Goal: Task Accomplishment & Management: Complete application form

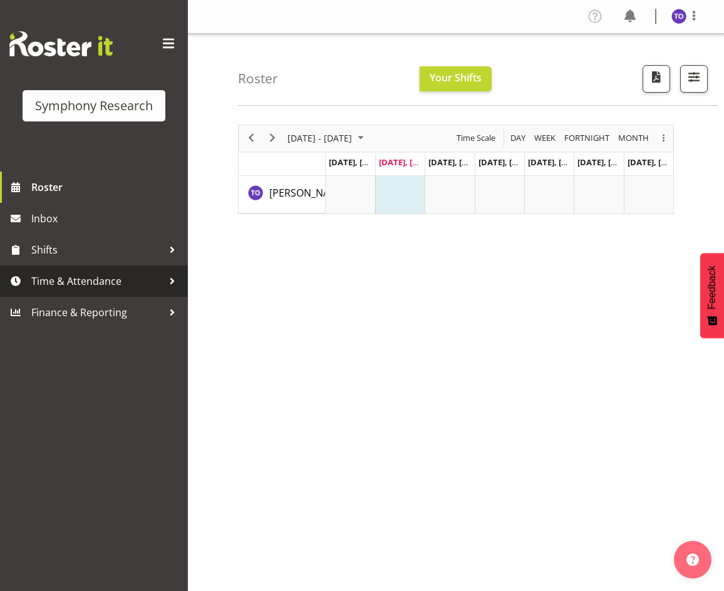
click at [104, 280] on span "Time & Attendance" at bounding box center [97, 281] width 132 height 19
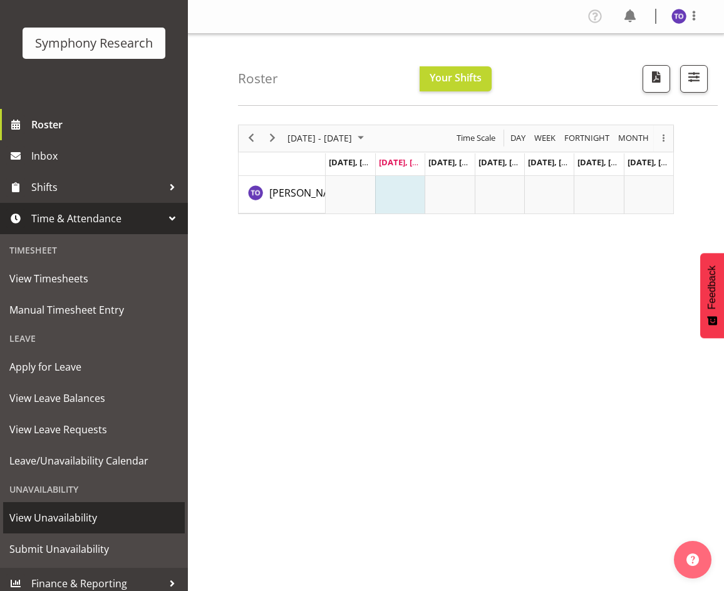
scroll to position [71, 0]
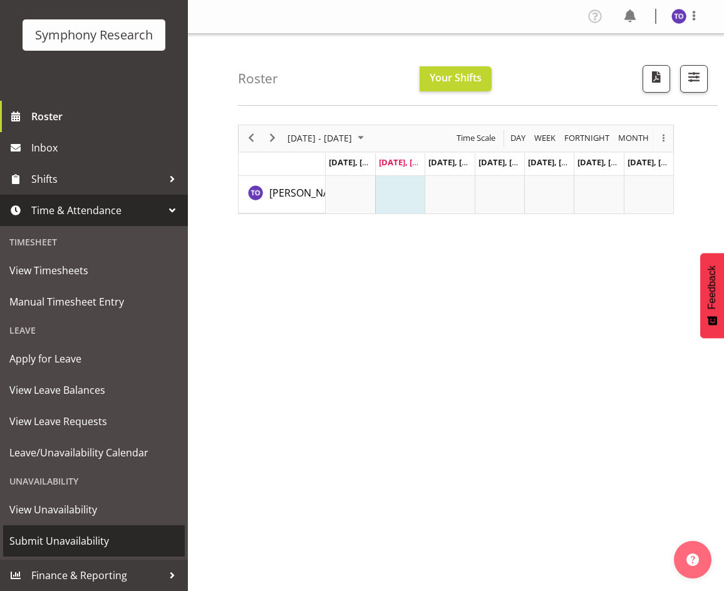
click at [96, 539] on span "Submit Unavailability" at bounding box center [93, 541] width 169 height 19
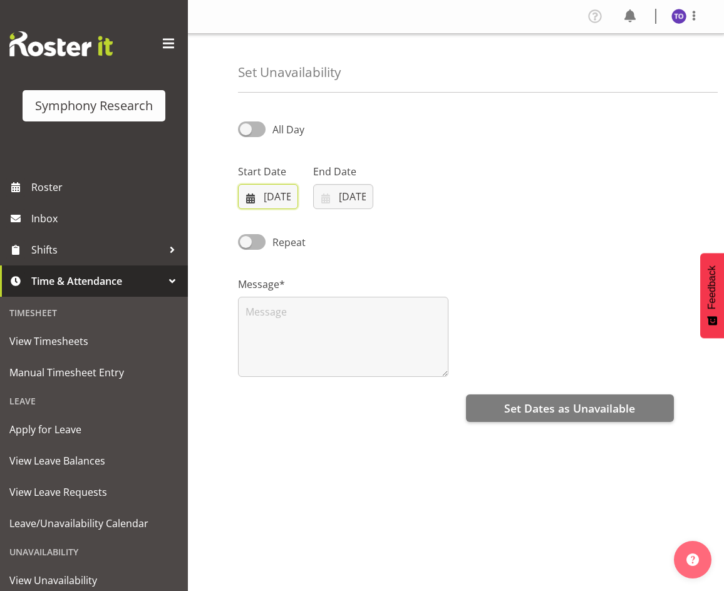
click at [274, 202] on input "07/10/2025" at bounding box center [268, 196] width 60 height 25
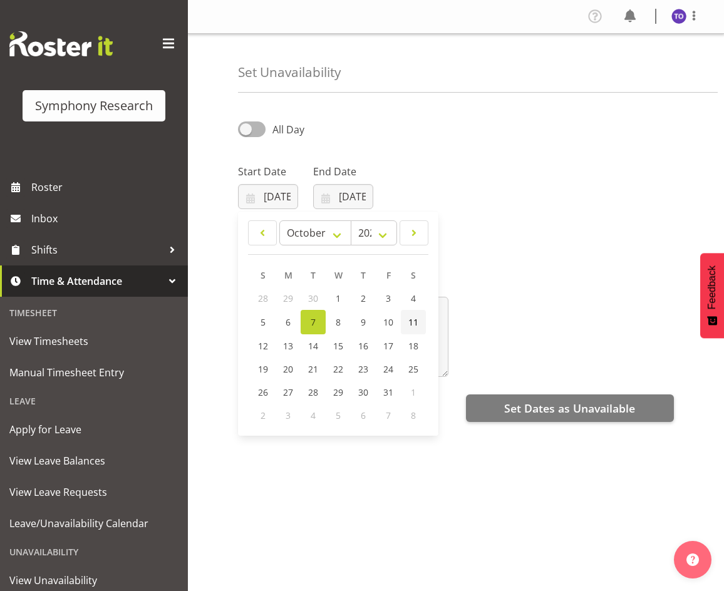
click at [419, 324] on link "11" at bounding box center [413, 322] width 25 height 24
type input "11/10/2025"
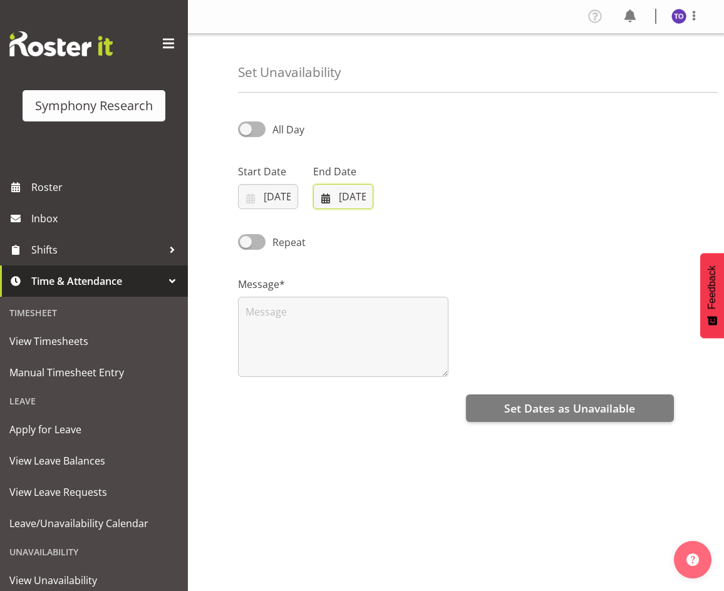
click at [347, 200] on input "07/10/2025" at bounding box center [343, 196] width 60 height 25
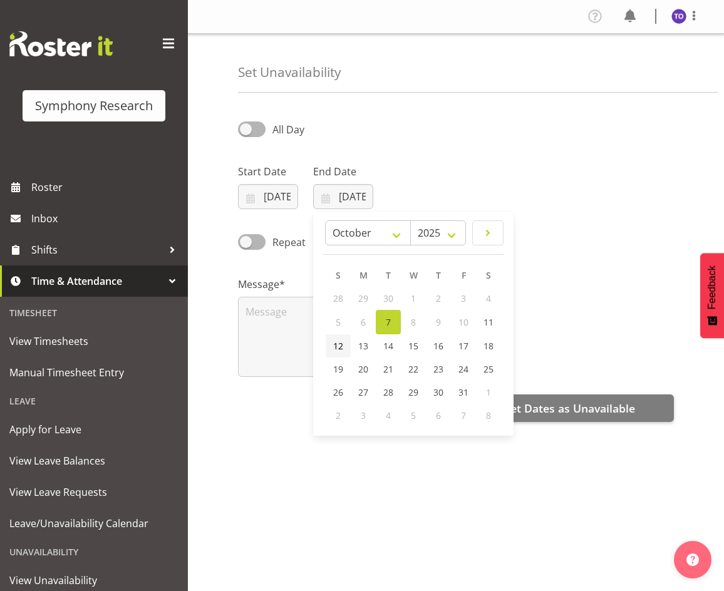
click at [335, 348] on span "12" at bounding box center [338, 346] width 10 height 12
type input "12/10/2025"
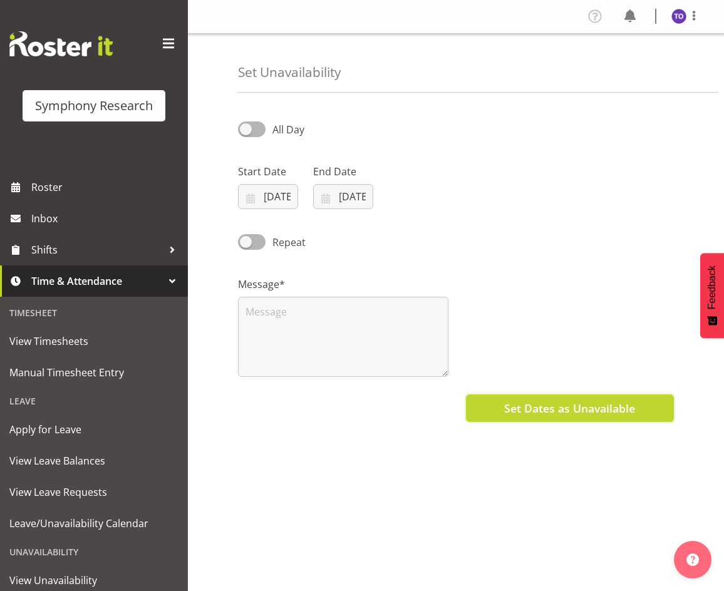
click at [489, 408] on button "Set Dates as Unavailable" at bounding box center [570, 409] width 208 height 28
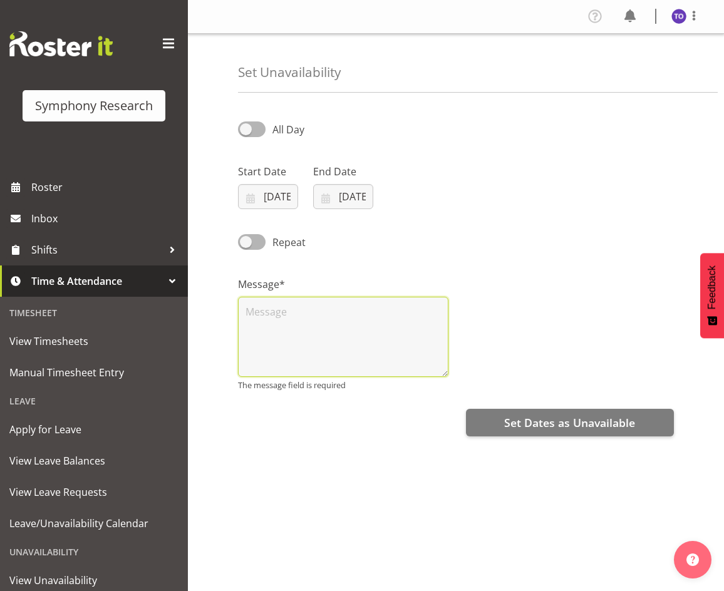
click at [313, 322] on textarea at bounding box center [343, 337] width 210 height 80
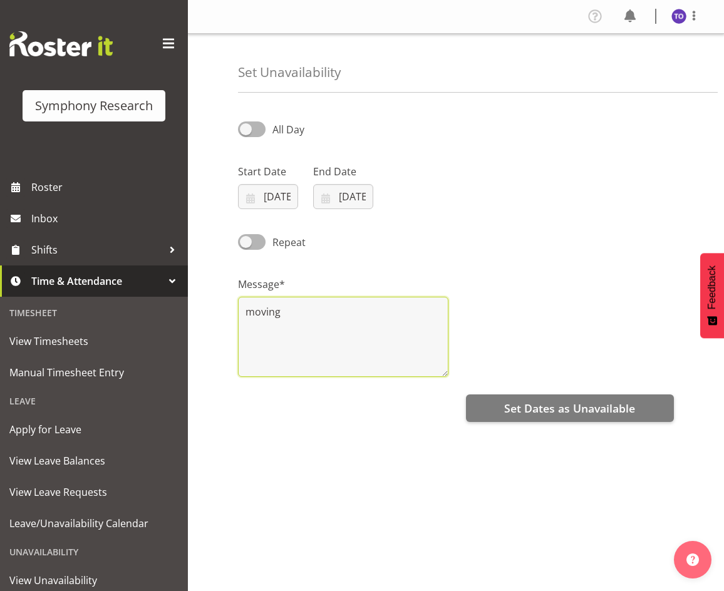
type textarea "moving"
click at [543, 414] on span "Set Dates as Unavailable" at bounding box center [569, 408] width 131 height 16
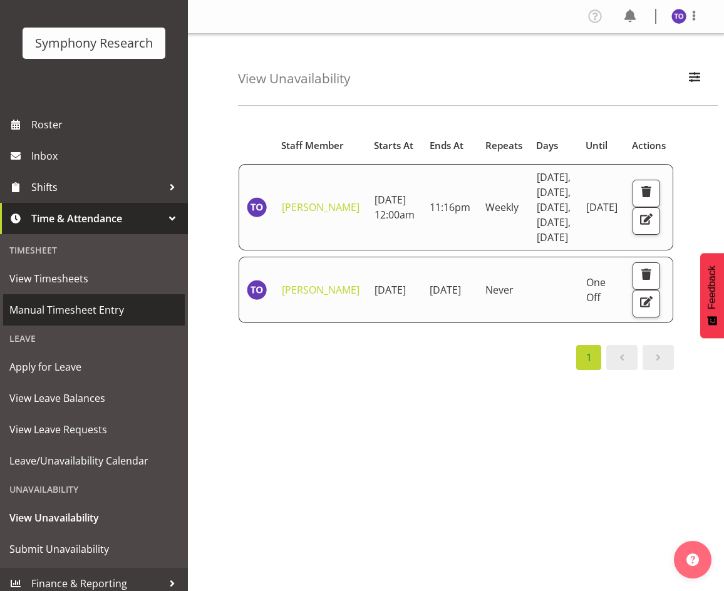
scroll to position [71, 0]
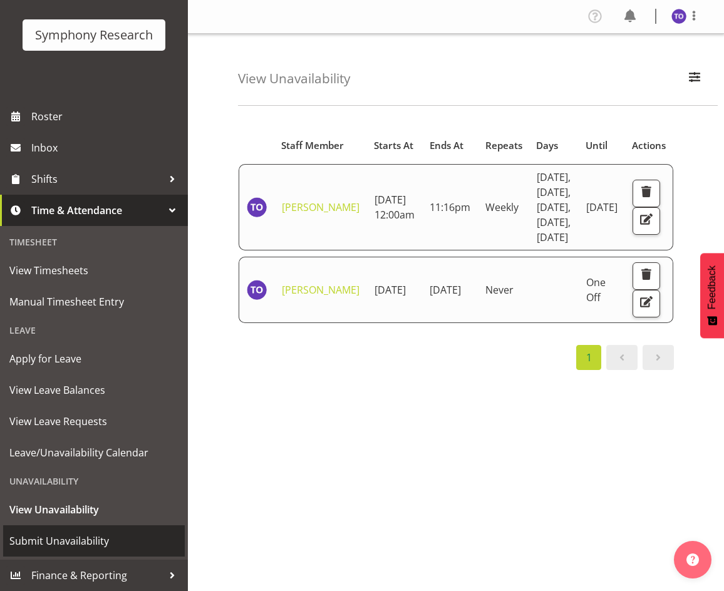
click at [100, 529] on link "Submit Unavailability" at bounding box center [94, 541] width 182 height 31
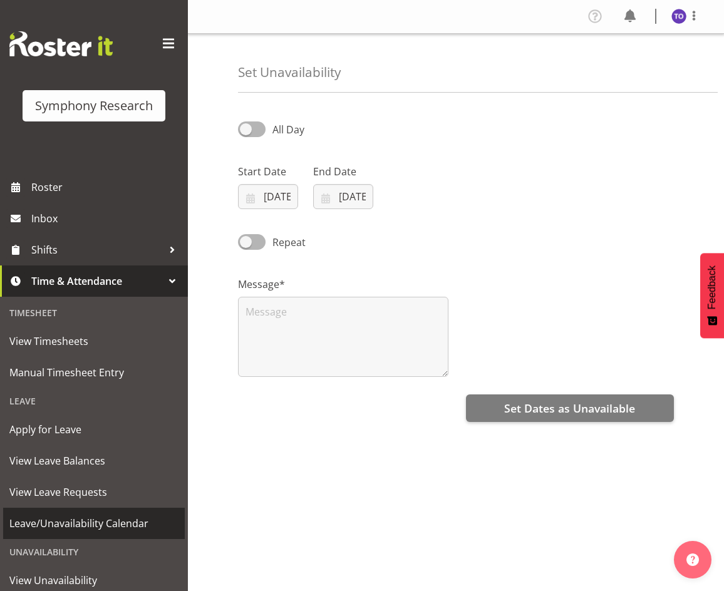
select select "9"
select select "2025"
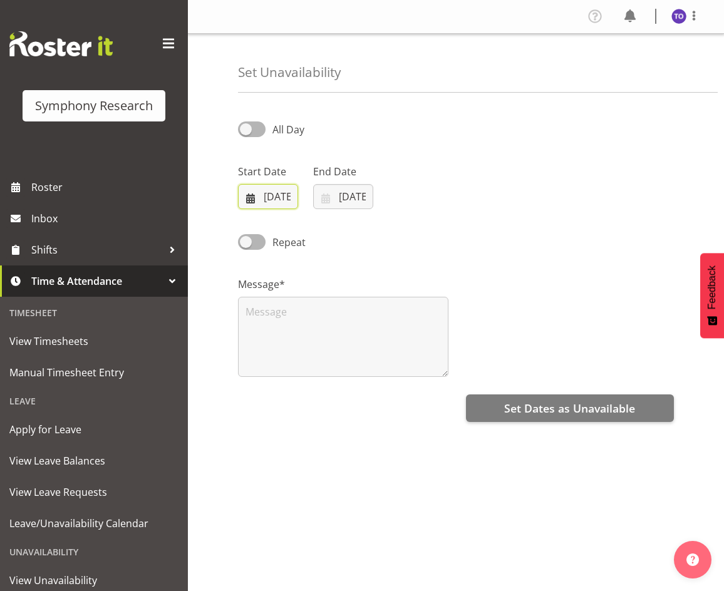
click at [293, 198] on input "[DATE]" at bounding box center [268, 196] width 60 height 25
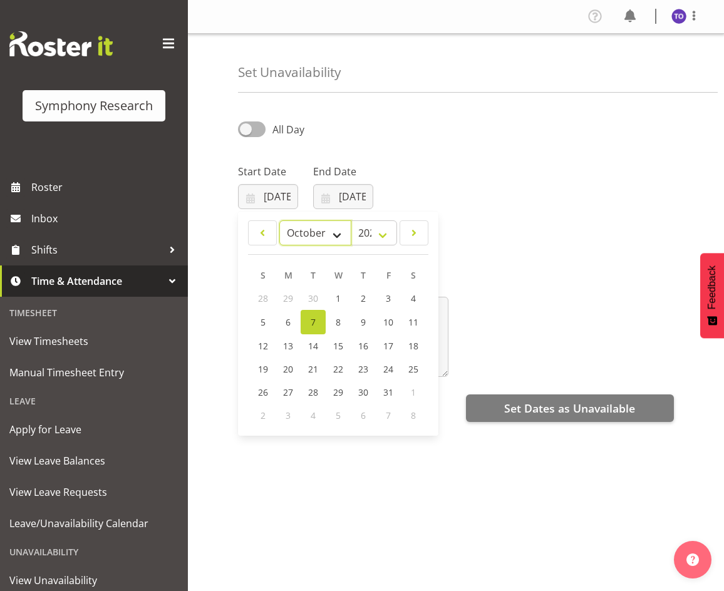
click at [341, 237] on select "January February March April May June July August September October November De…" at bounding box center [315, 233] width 72 height 25
select select "10"
click at [279, 221] on select "January February March April May June July August September October November De…" at bounding box center [315, 233] width 72 height 25
click at [414, 300] on span "1" at bounding box center [413, 299] width 5 height 12
type input "01/11/2025"
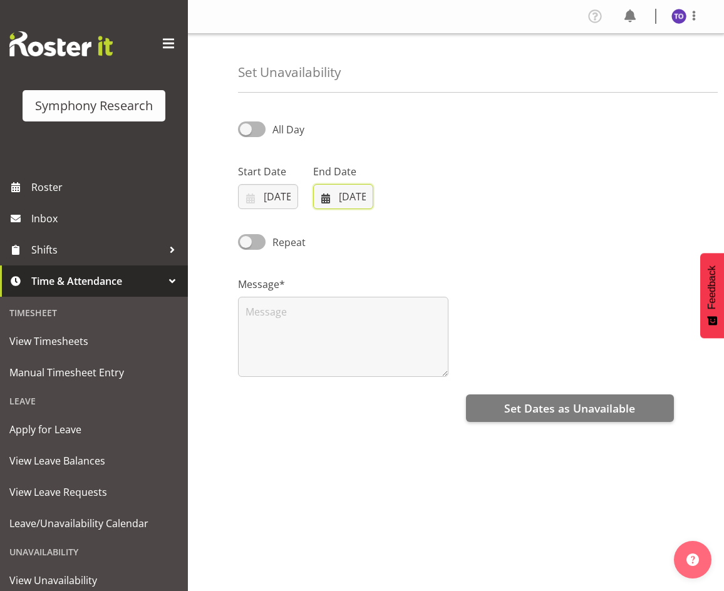
click at [345, 206] on input "[DATE]" at bounding box center [343, 196] width 60 height 25
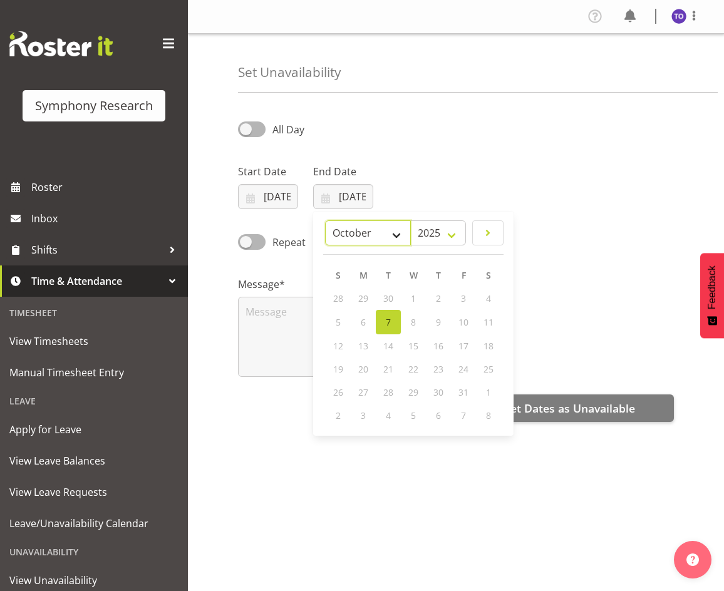
click at [395, 239] on select "January February March April May June July August September October November De…" at bounding box center [368, 233] width 86 height 25
select select "10"
click at [325, 221] on select "January February March April May June July August September October November De…" at bounding box center [368, 233] width 86 height 25
click at [365, 393] on span "24" at bounding box center [363, 391] width 10 height 12
type input "24/11/2025"
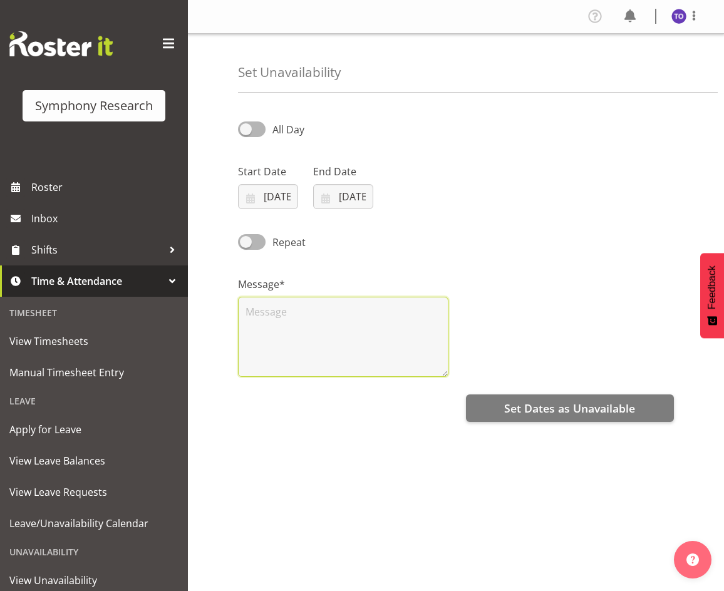
click at [293, 323] on textarea at bounding box center [343, 337] width 210 height 80
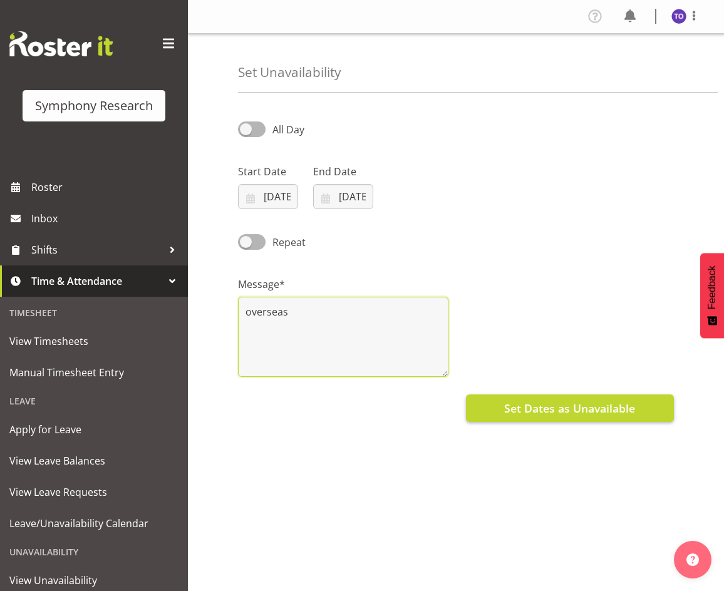
type textarea "overseas"
click at [502, 413] on button "Set Dates as Unavailable" at bounding box center [570, 409] width 208 height 28
